Goal: Find specific page/section: Find specific page/section

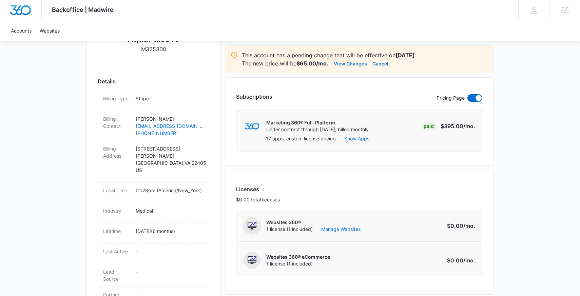
scroll to position [113, 0]
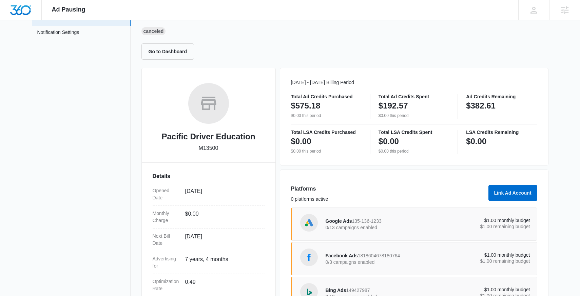
scroll to position [112, 0]
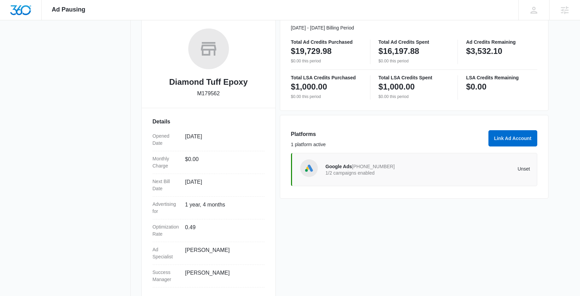
scroll to position [112, 0]
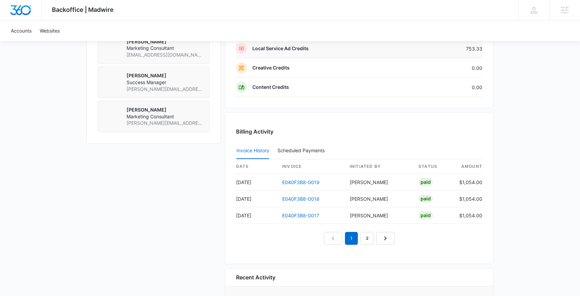
scroll to position [589, 0]
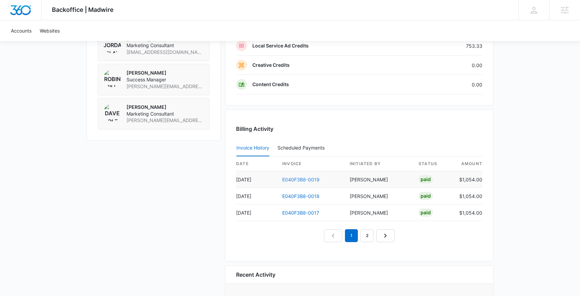
click at [299, 179] on link "E040F3B8-0019" at bounding box center [300, 180] width 37 height 6
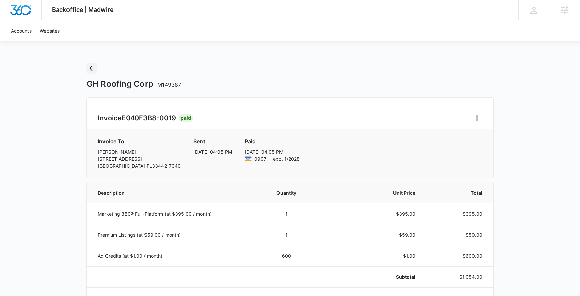
click at [94, 71] on icon "Back" at bounding box center [92, 68] width 8 height 8
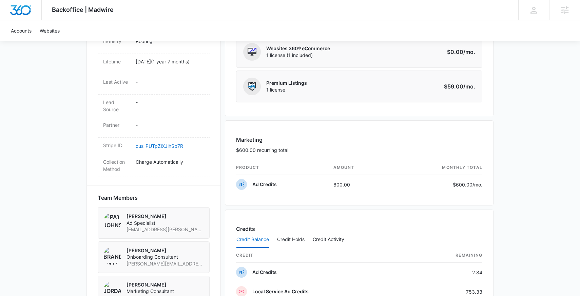
scroll to position [369, 0]
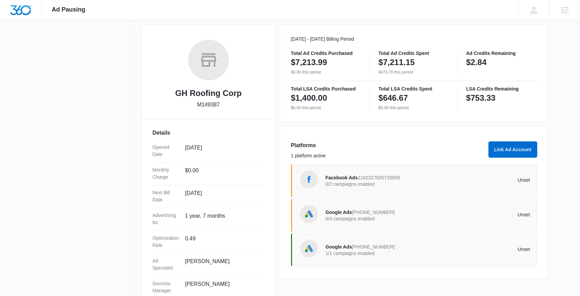
scroll to position [112, 0]
